Goal: Information Seeking & Learning: Find specific fact

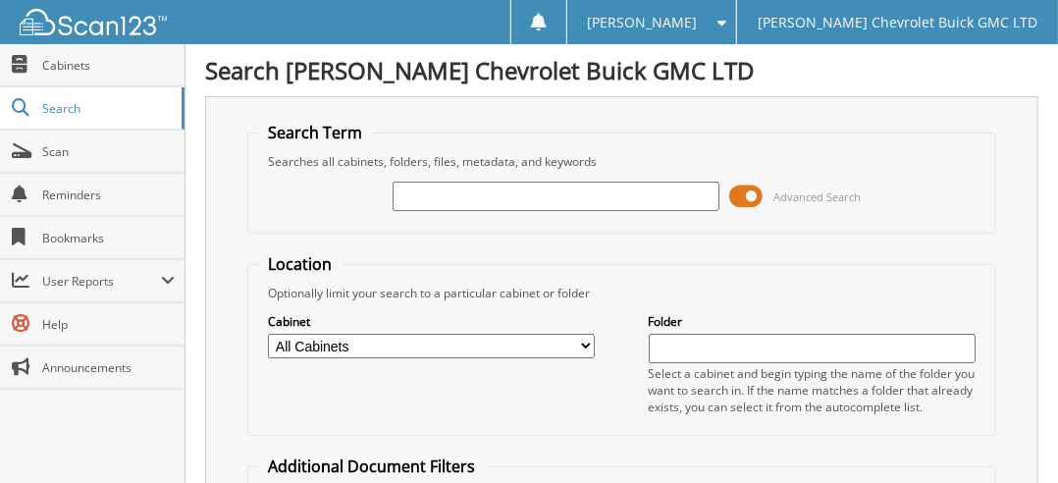
click at [495, 197] on input "text" at bounding box center [556, 196] width 327 height 29
type input "86887"
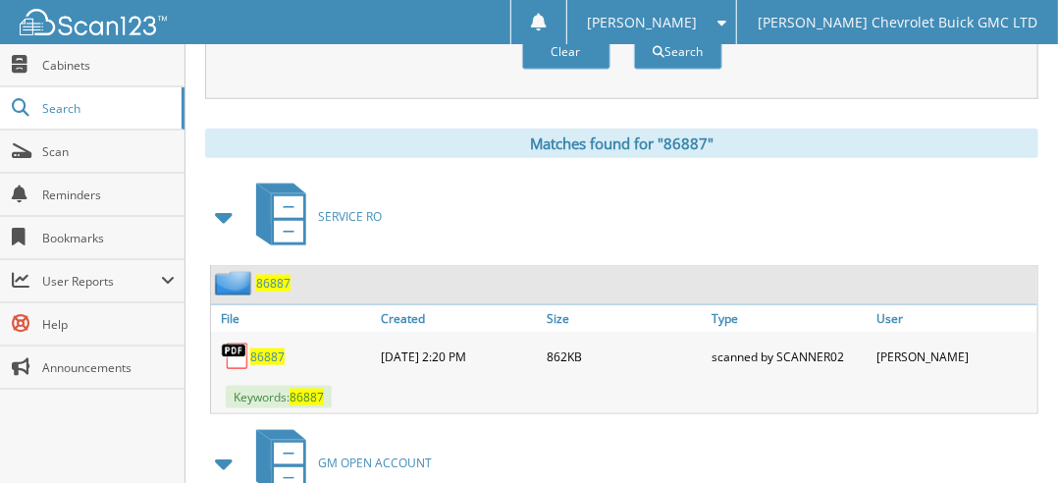
scroll to position [884, 0]
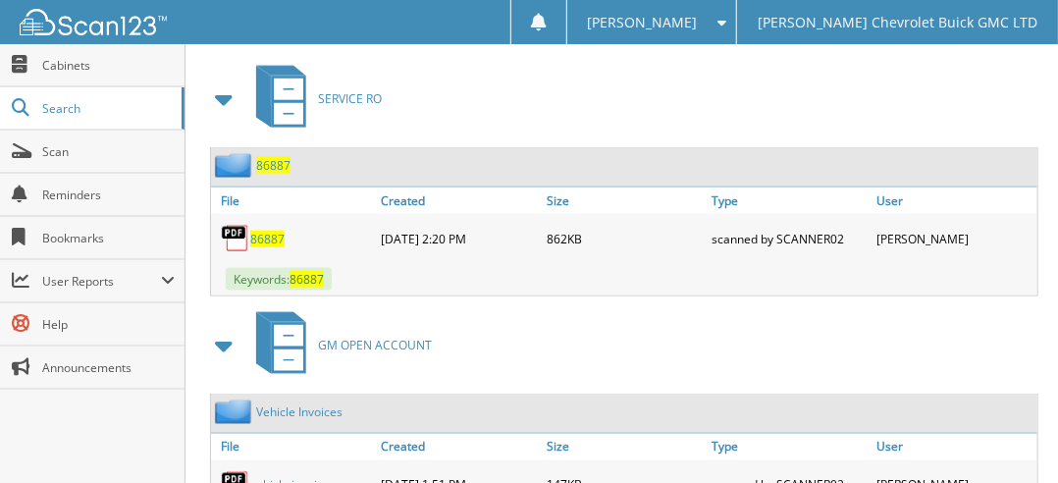
click at [264, 231] on span "86887" at bounding box center [267, 239] width 34 height 17
